Goal: Find specific fact: Find specific fact

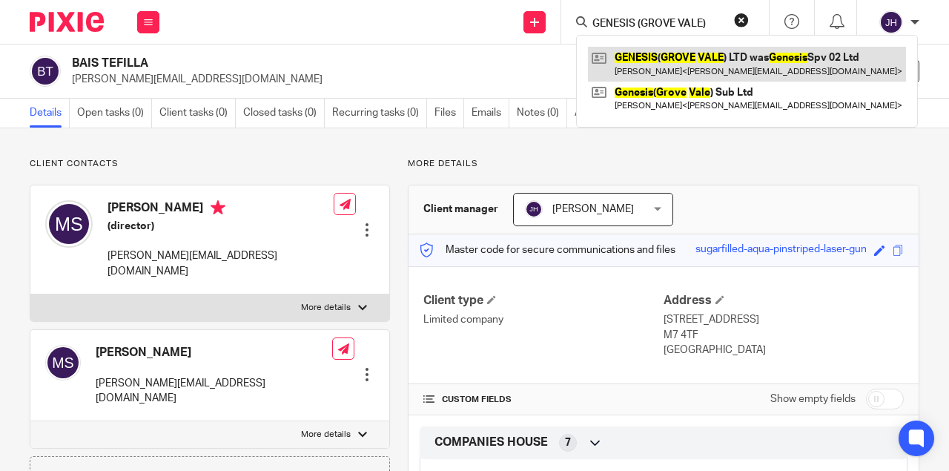
type input "GENESIS (GROVE VALE)"
click at [675, 59] on link at bounding box center [747, 64] width 318 height 34
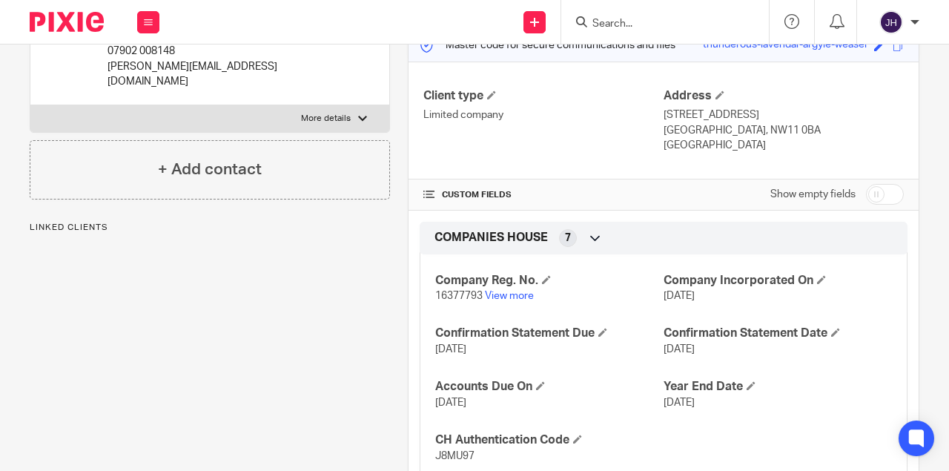
scroll to position [297, 0]
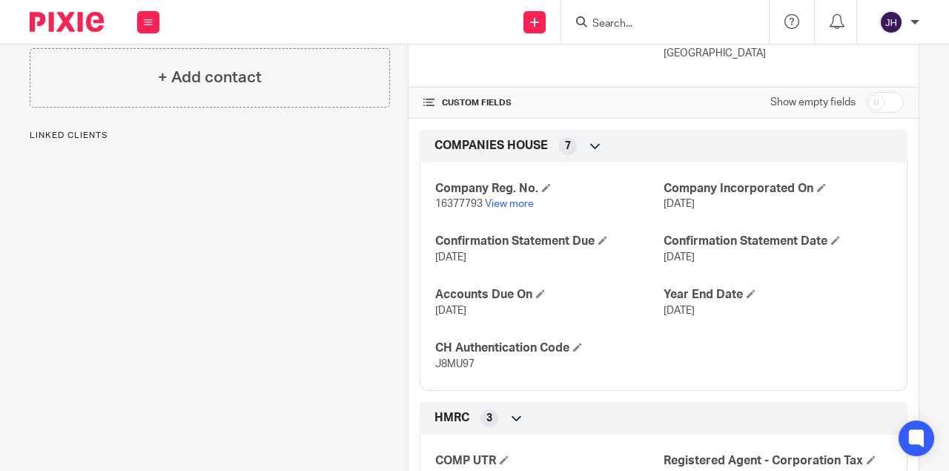
click at [446, 359] on span "J8MU97" at bounding box center [454, 364] width 39 height 10
copy span "J8MU97"
drag, startPoint x: 455, startPoint y: 191, endPoint x: 444, endPoint y: 199, distance: 13.8
click at [454, 191] on h4 "Company Reg. No." at bounding box center [549, 189] width 228 height 16
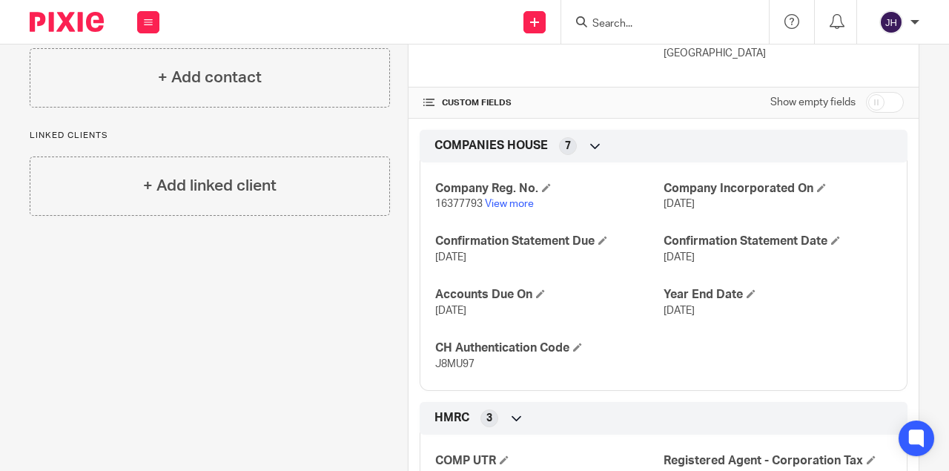
click at [443, 200] on span "16377793" at bounding box center [458, 204] width 47 height 10
copy p "16377793"
click at [437, 360] on span "J8MU97" at bounding box center [454, 364] width 39 height 10
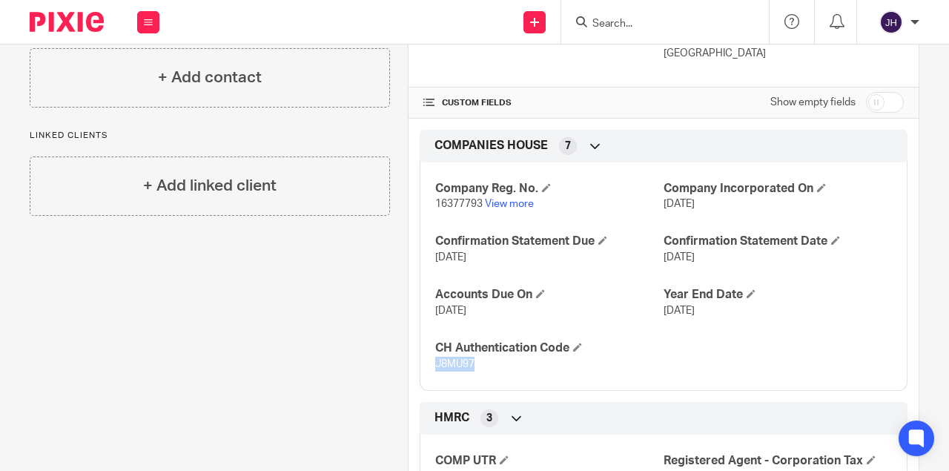
copy span "J8MU97"
click at [451, 200] on span "16377793" at bounding box center [458, 204] width 47 height 10
copy p "16377793"
